Goal: Task Accomplishment & Management: Manage account settings

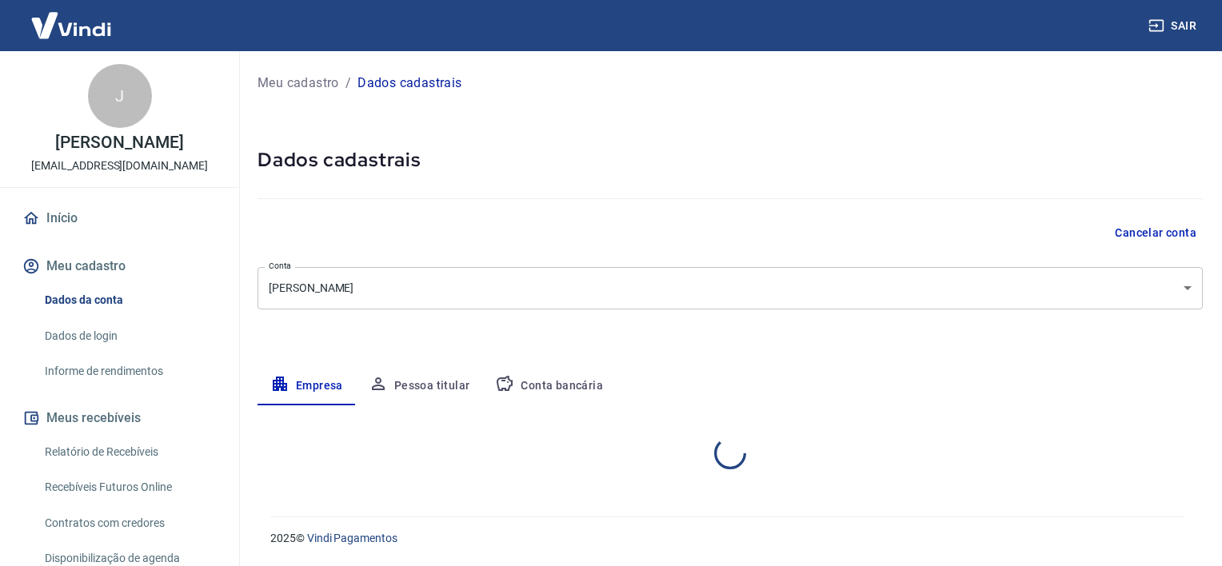
select select "RS"
select select "business"
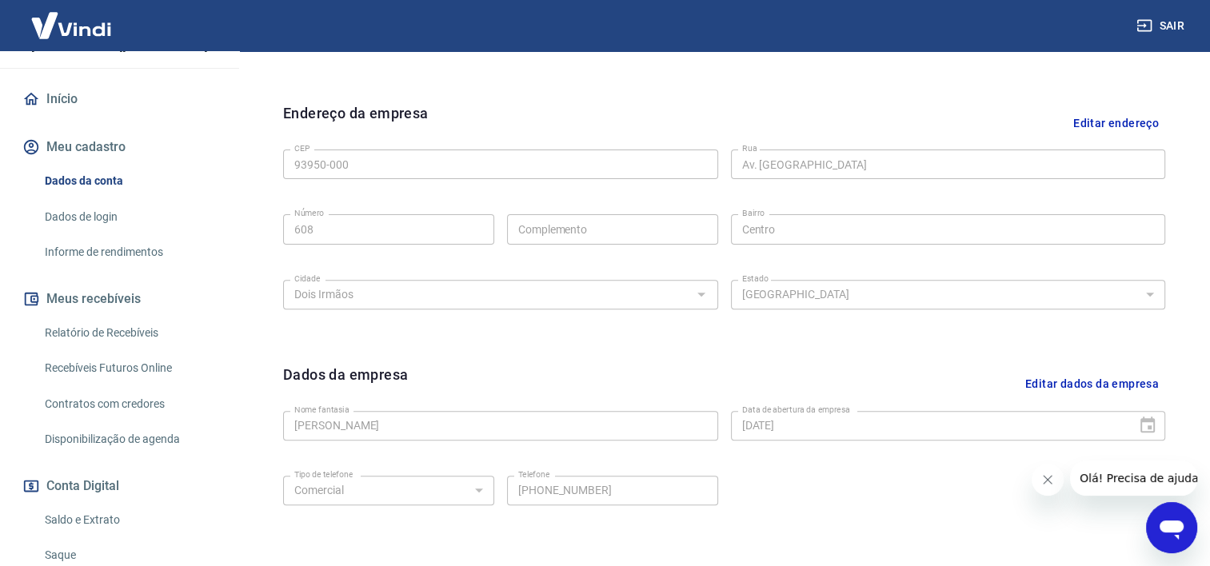
scroll to position [160, 0]
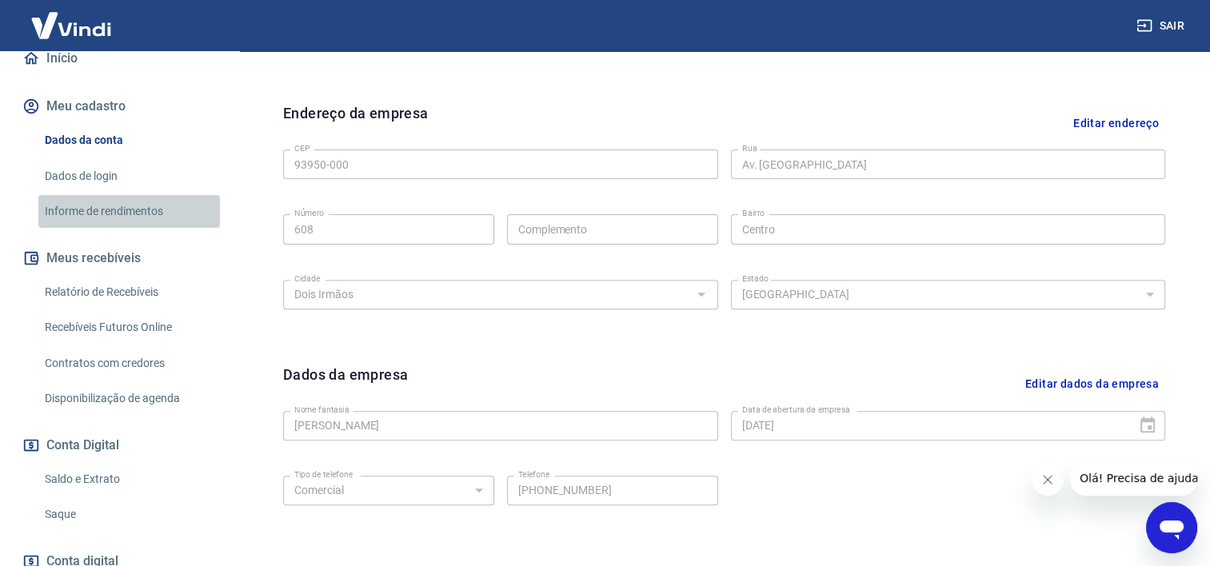
click at [138, 214] on link "Informe de rendimentos" at bounding box center [129, 211] width 182 height 33
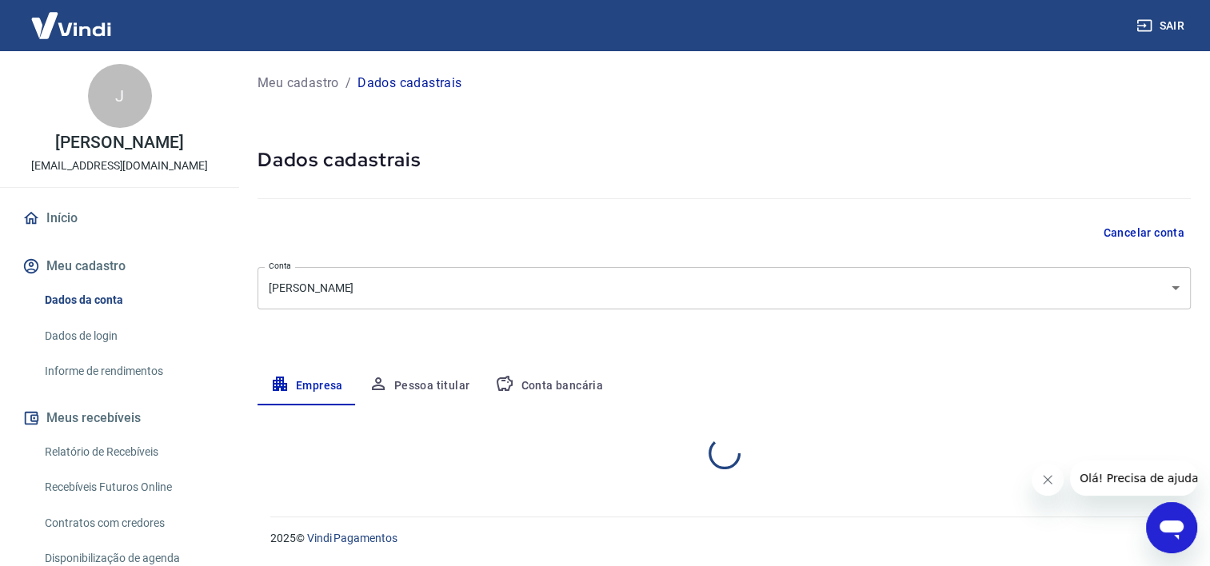
select select "RS"
select select "business"
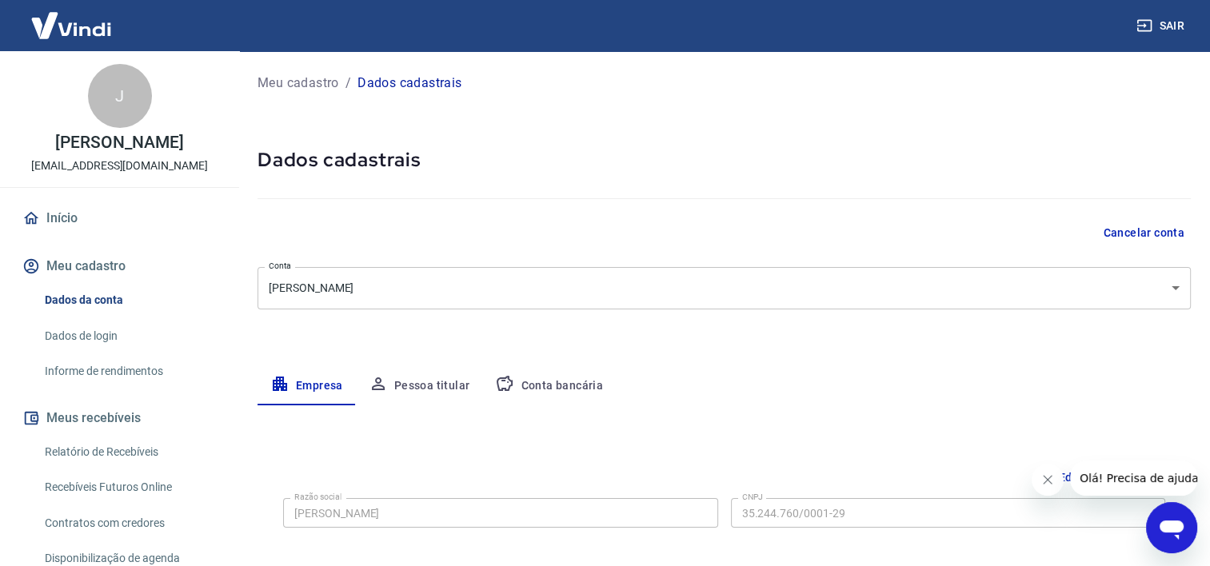
click at [68, 30] on img at bounding box center [71, 25] width 104 height 49
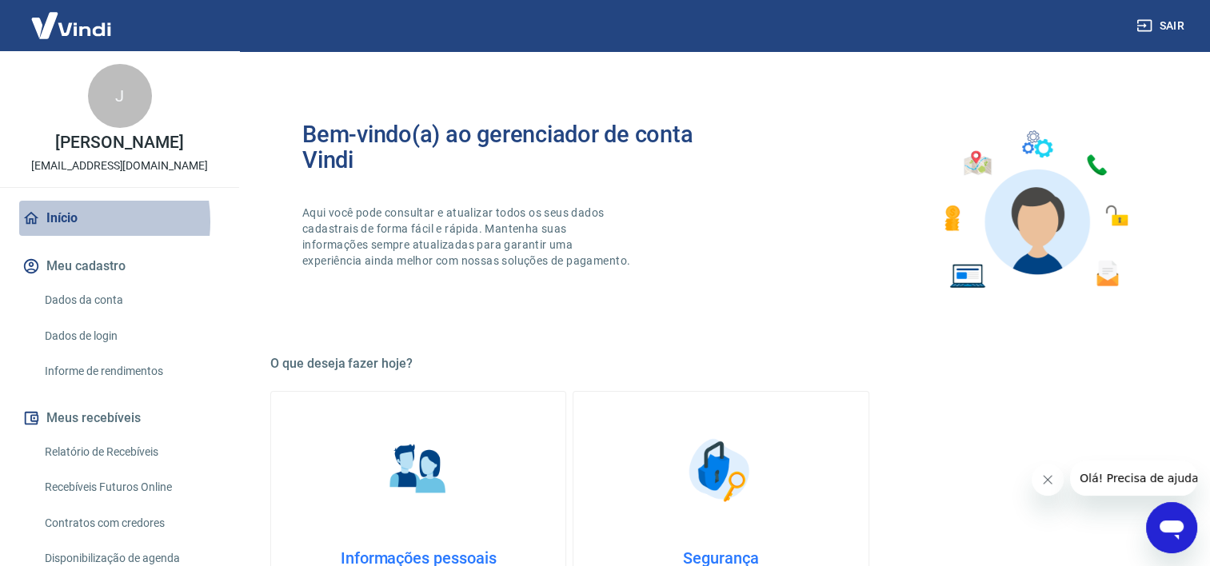
click at [64, 222] on link "Início" at bounding box center [119, 218] width 201 height 35
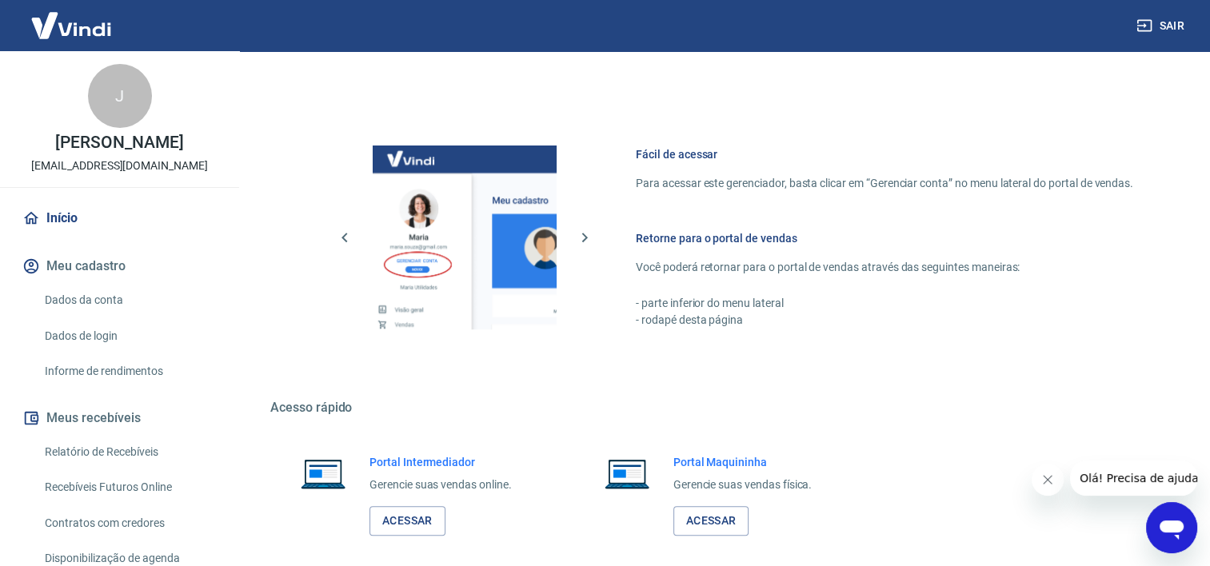
scroll to position [696, 0]
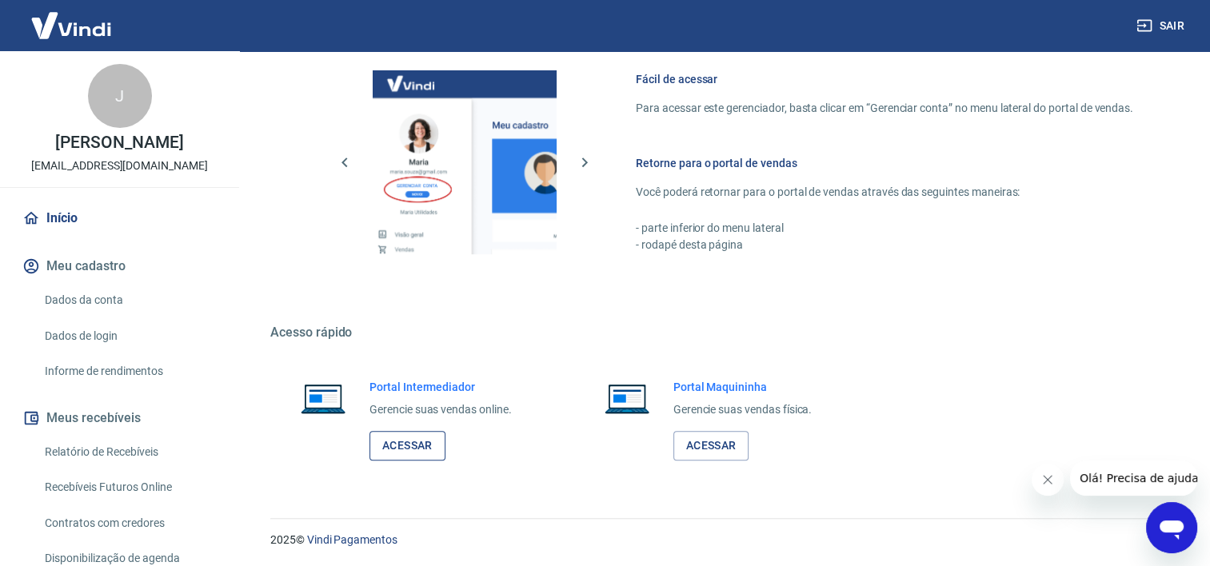
click at [409, 443] on link "Acessar" at bounding box center [408, 446] width 76 height 30
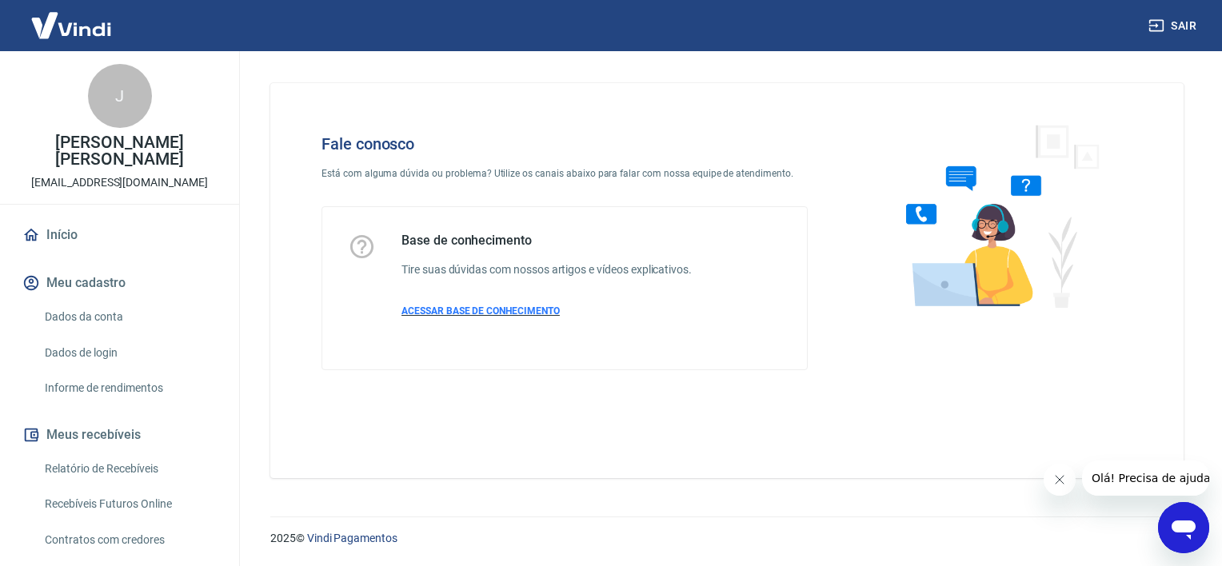
click at [513, 310] on span "ACESSAR BASE DE CONHECIMENTO" at bounding box center [481, 311] width 158 height 11
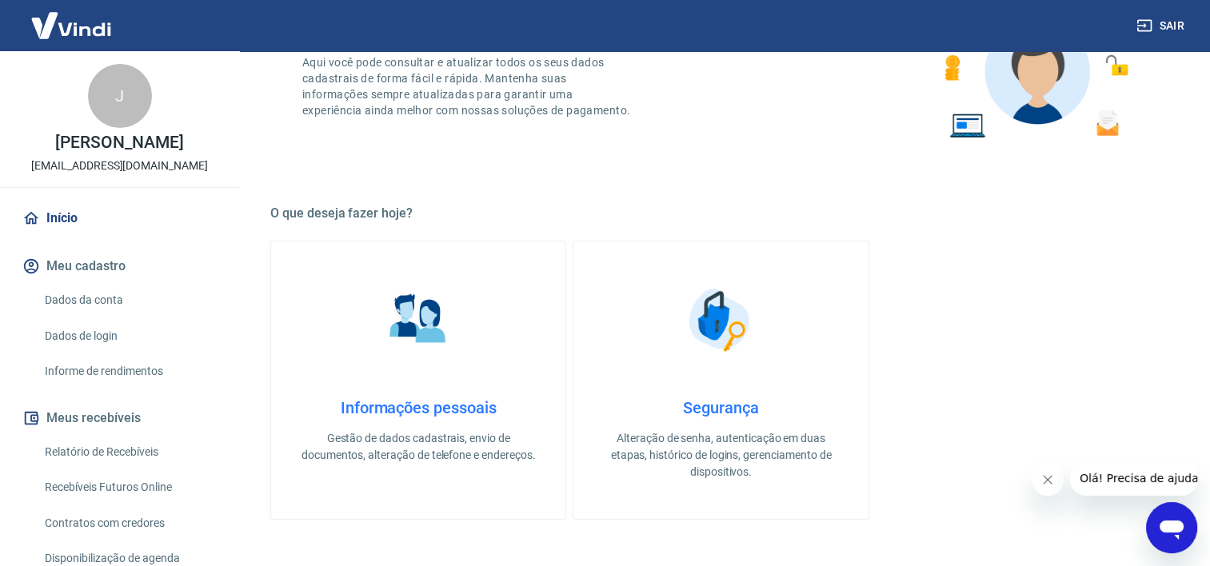
scroll to position [160, 0]
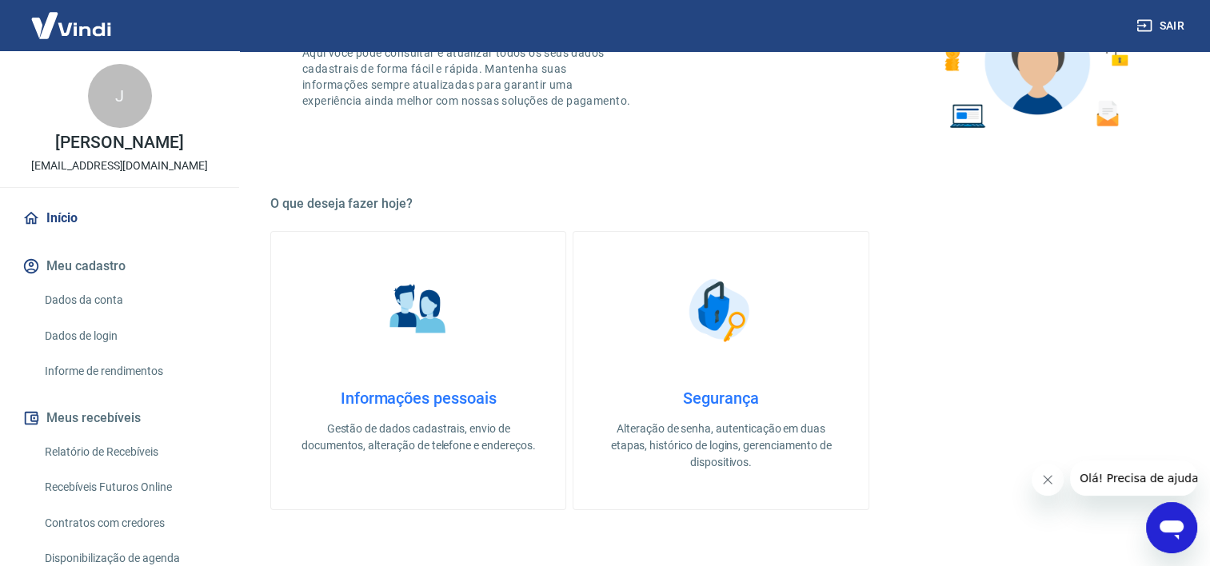
click at [109, 306] on link "Dados da conta" at bounding box center [129, 300] width 182 height 33
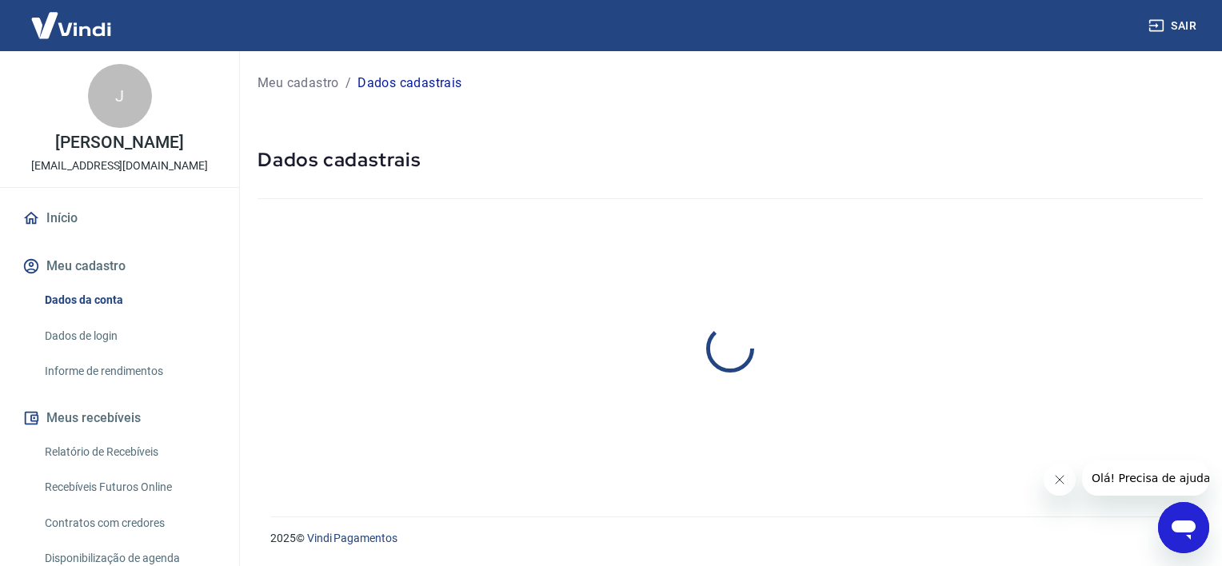
select select "RS"
select select "business"
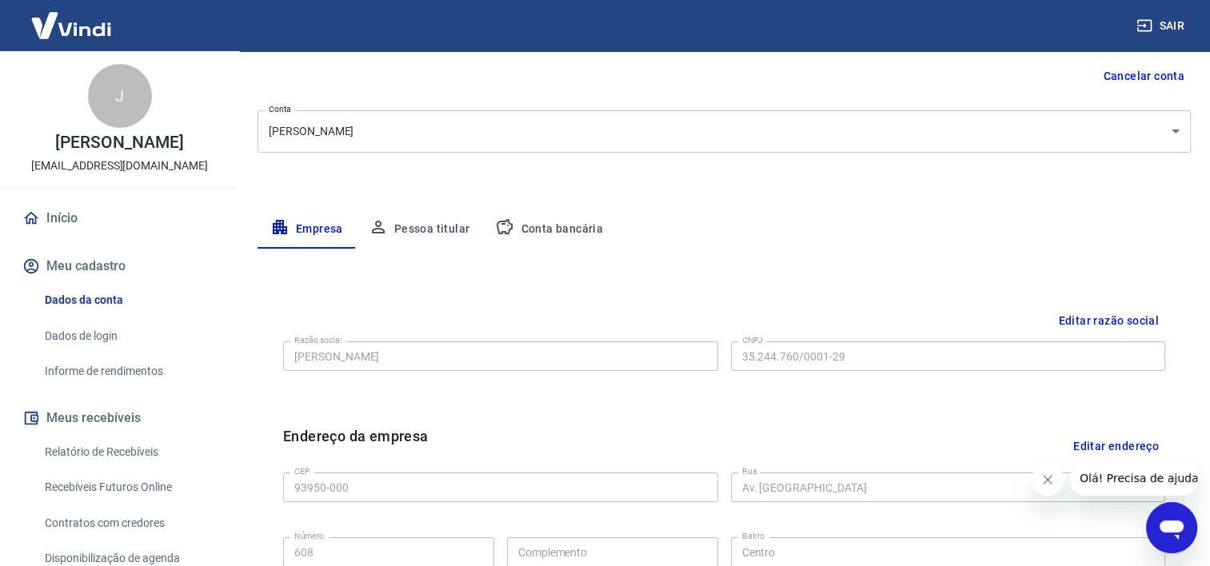
scroll to position [160, 0]
